Goal: Information Seeking & Learning: Compare options

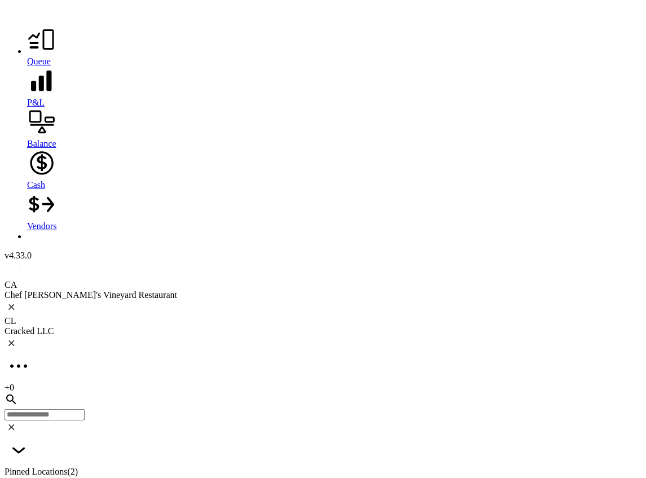
scroll to position [414, 0]
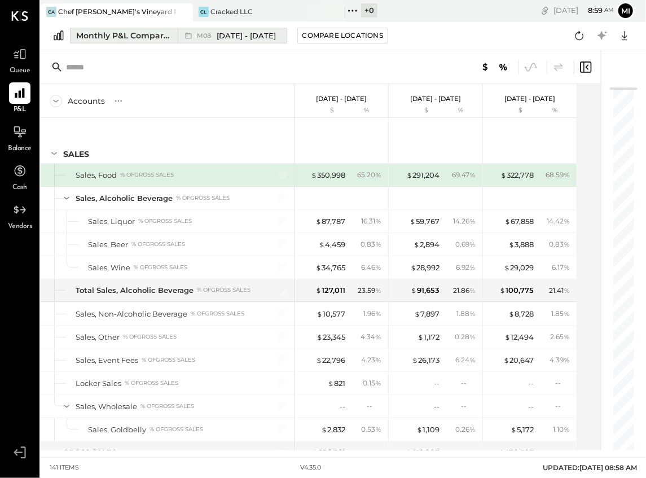
click at [233, 38] on span "[DATE] - [DATE]" at bounding box center [246, 35] width 59 height 11
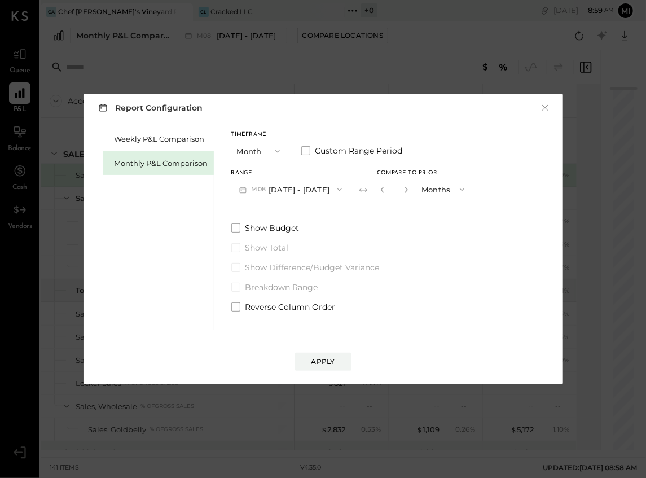
click at [161, 167] on div "Monthly P&L Comparison" at bounding box center [162, 163] width 94 height 11
click at [367, 191] on div "Compare" at bounding box center [385, 192] width 37 height 10
click at [290, 195] on button "M09 [DATE] - [DATE]" at bounding box center [290, 189] width 119 height 21
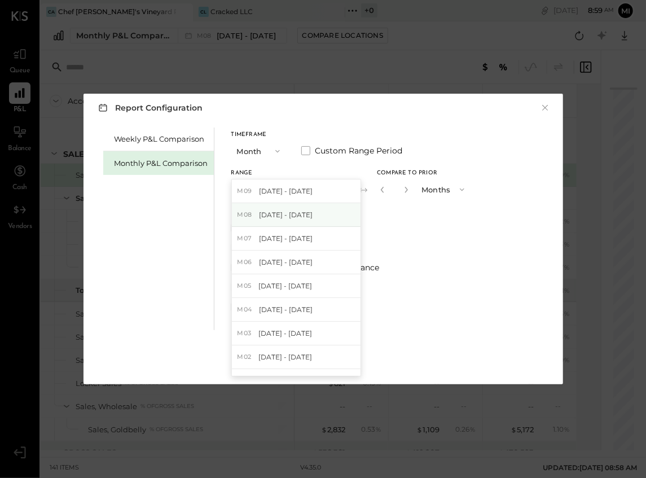
click at [275, 218] on span "[DATE] - [DATE]" at bounding box center [286, 215] width 54 height 10
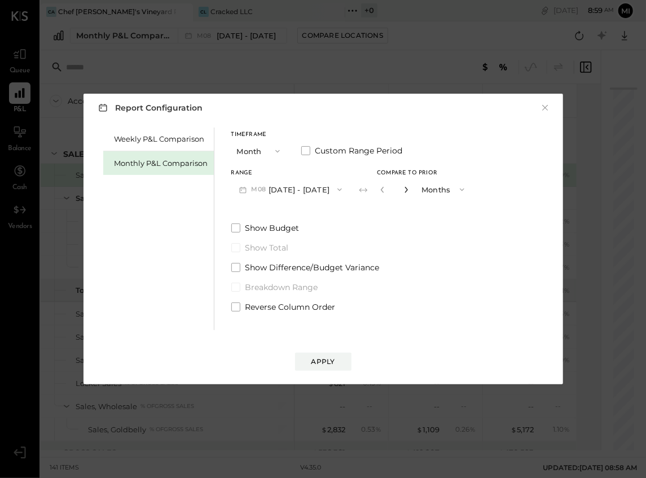
click at [403, 186] on icon "button" at bounding box center [406, 189] width 7 height 7
click at [371, 186] on div "Range M08 [DATE] - [DATE] Compare to Prior * Months" at bounding box center [352, 184] width 242 height 29
click at [379, 189] on icon "button" at bounding box center [382, 189] width 7 height 7
type input "*"
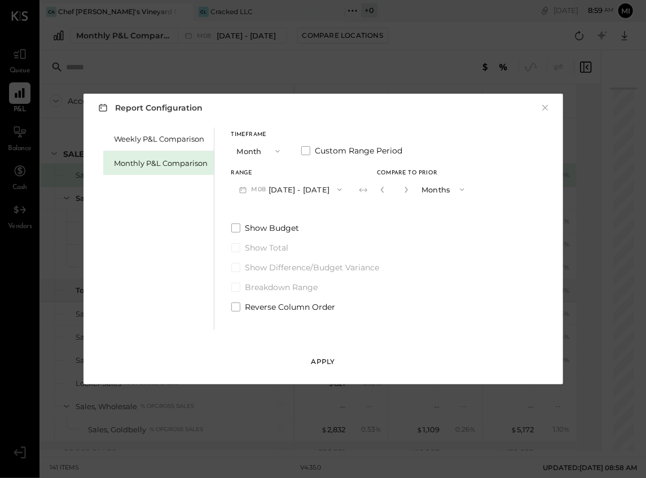
click at [323, 365] on div "Apply" at bounding box center [324, 362] width 24 height 10
